Goal: Information Seeking & Learning: Learn about a topic

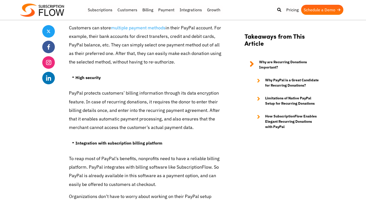
scroll to position [846, 0]
click at [117, 107] on p "PayPal protects customers’ billing information through its data encryption feat…" at bounding box center [146, 110] width 155 height 43
click at [82, 109] on p "PayPal protects customers’ billing information through its data encryption feat…" at bounding box center [146, 110] width 155 height 43
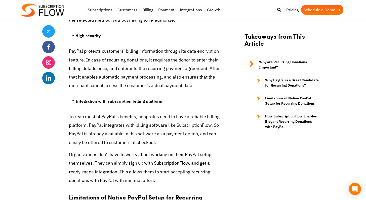
scroll to position [896, 0]
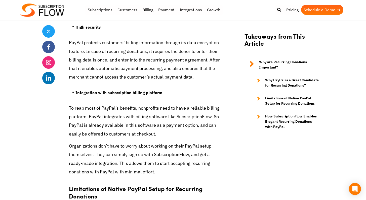
click at [119, 112] on p "To reap most of PayPal’s benefits, nonprofits need to have a reliable billing p…" at bounding box center [146, 121] width 155 height 34
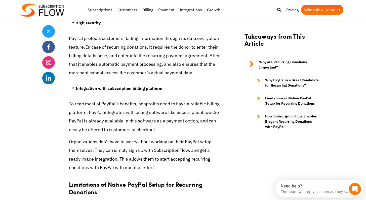
scroll to position [905, 0]
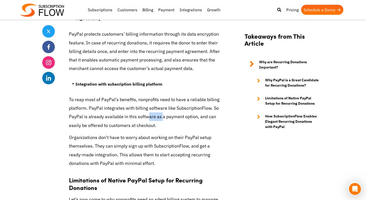
drag, startPoint x: 146, startPoint y: 119, endPoint x: 162, endPoint y: 119, distance: 15.8
click at [162, 119] on p "To reap most of PayPal’s benefits, nonprofits need to have a reliable billing p…" at bounding box center [146, 112] width 155 height 34
click at [161, 120] on p "To reap most of PayPal’s benefits, nonprofits need to have a reliable billing p…" at bounding box center [146, 112] width 155 height 34
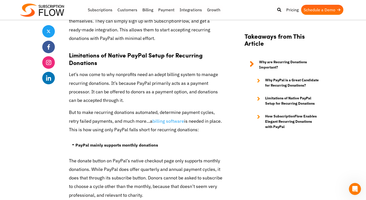
scroll to position [1033, 0]
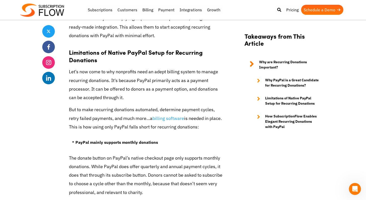
click at [122, 88] on p "Let’s now come to why nonprofits need an adept billing system to manage recurri…" at bounding box center [146, 85] width 155 height 34
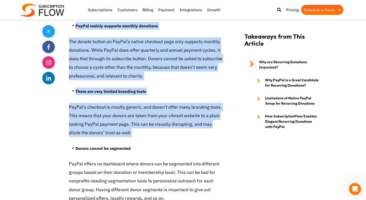
scroll to position [1142, 0]
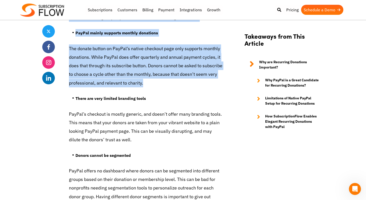
drag, startPoint x: 69, startPoint y: 53, endPoint x: 156, endPoint y: 90, distance: 94.3
click at [156, 90] on div "Donations are the lifeline of nonprofits. They keep their mission going. And wh…" at bounding box center [146, 93] width 155 height 2056
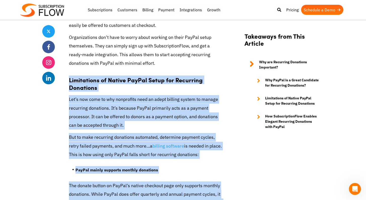
scroll to position [1004, 0]
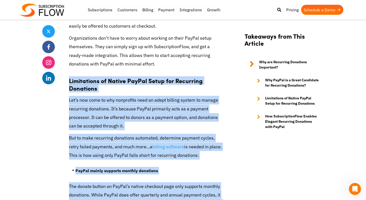
click at [102, 100] on p "Let’s now come to why nonprofits need an adept billing system to manage recurri…" at bounding box center [146, 113] width 155 height 34
